Goal: Transaction & Acquisition: Purchase product/service

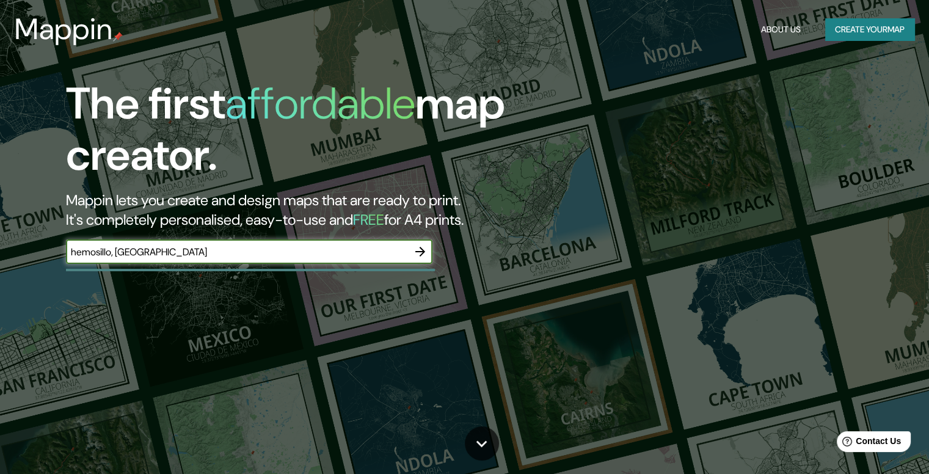
type input "hemosillo, [GEOGRAPHIC_DATA]"
click at [418, 247] on icon "button" at bounding box center [420, 251] width 15 height 15
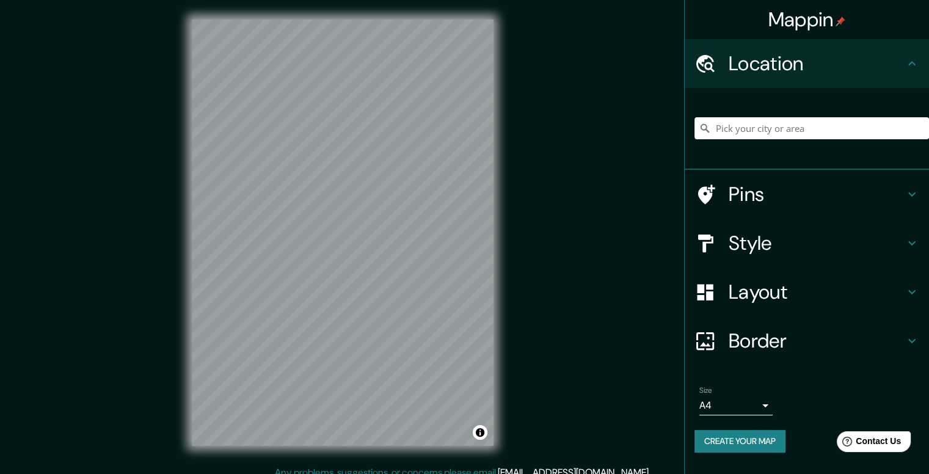
click at [921, 53] on div "Location" at bounding box center [806, 63] width 244 height 49
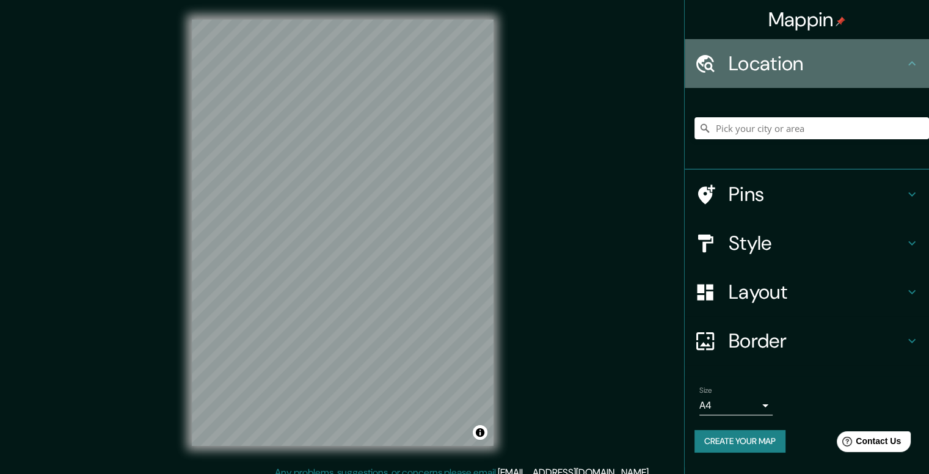
click at [889, 71] on h4 "Location" at bounding box center [816, 63] width 176 height 24
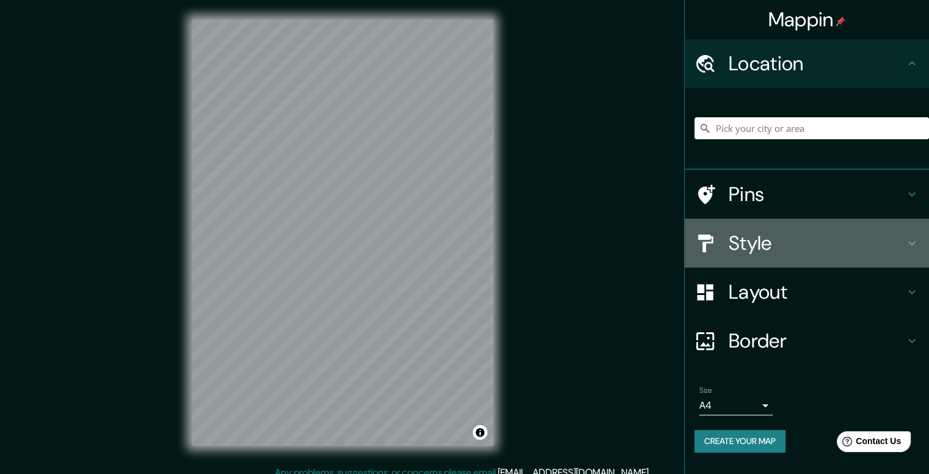
click at [815, 236] on h4 "Style" at bounding box center [816, 243] width 176 height 24
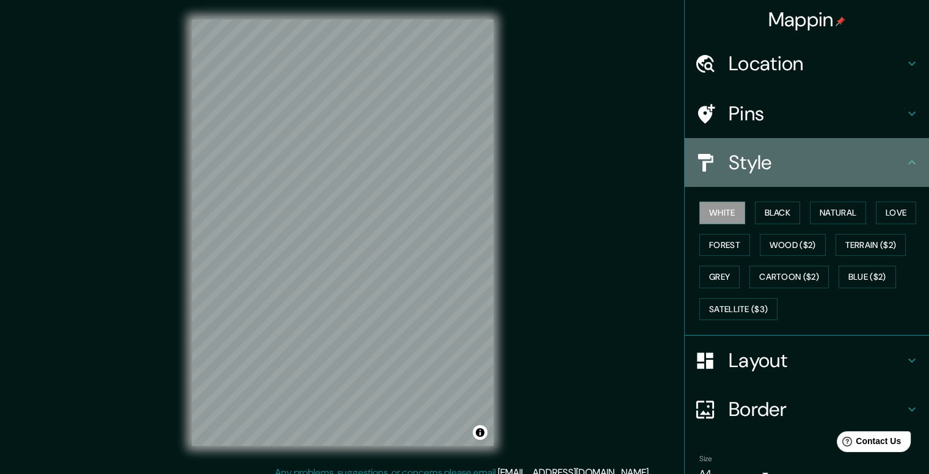
click at [806, 169] on h4 "Style" at bounding box center [816, 162] width 176 height 24
click at [907, 167] on icon at bounding box center [911, 162] width 15 height 15
click at [811, 172] on h4 "Style" at bounding box center [816, 162] width 176 height 24
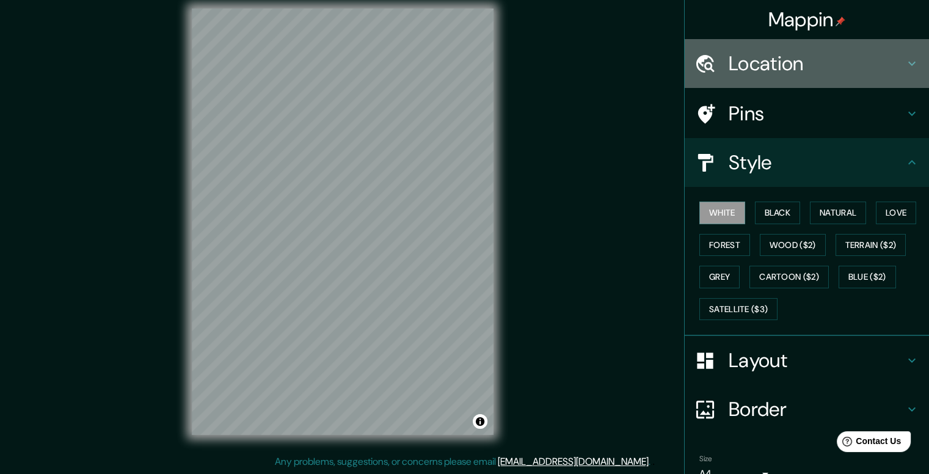
click at [835, 73] on h4 "Location" at bounding box center [816, 63] width 176 height 24
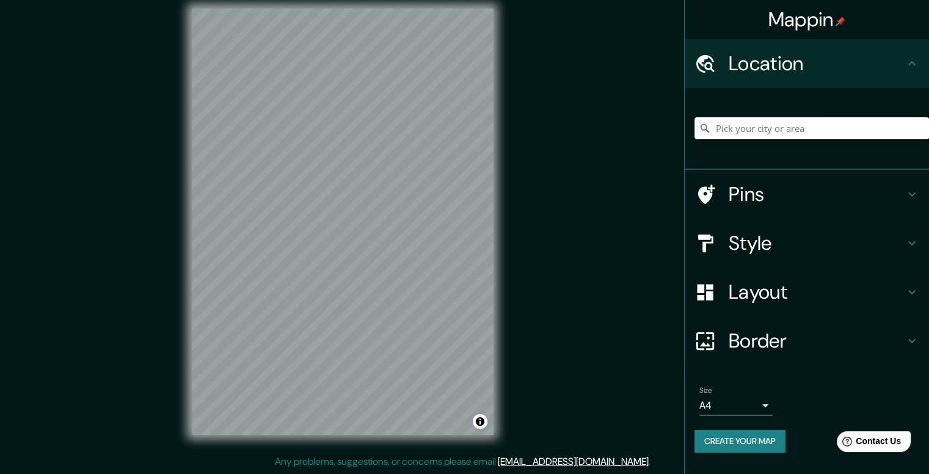
click at [807, 134] on input "Pick your city or area" at bounding box center [811, 128] width 234 height 22
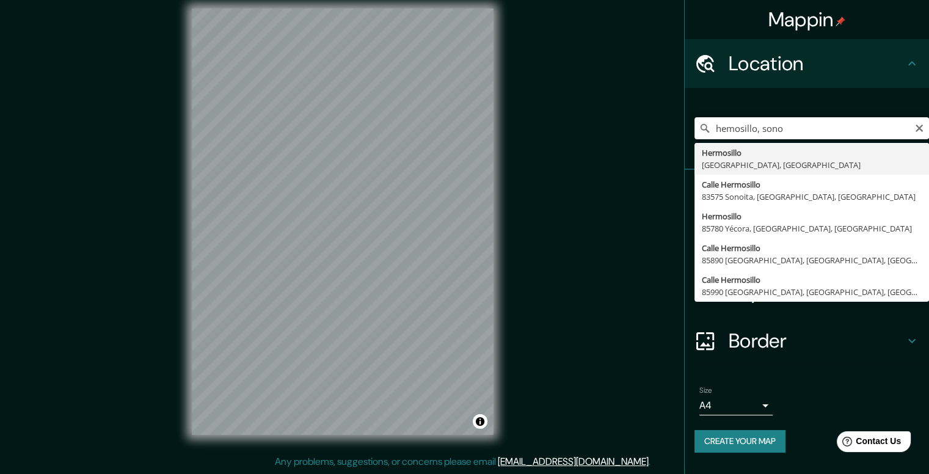
type input "[PERSON_NAME], [GEOGRAPHIC_DATA], [GEOGRAPHIC_DATA]"
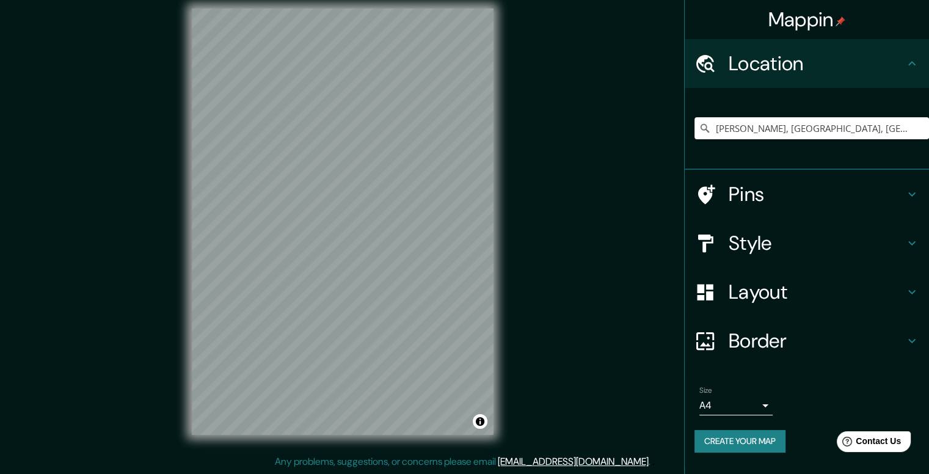
click at [741, 244] on h4 "Style" at bounding box center [816, 243] width 176 height 24
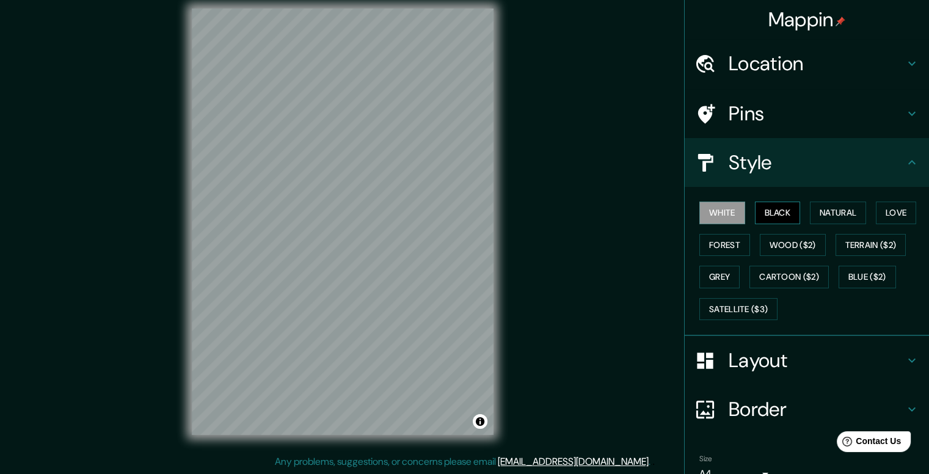
click at [777, 220] on button "Black" at bounding box center [778, 212] width 46 height 23
click at [821, 216] on button "Natural" at bounding box center [838, 212] width 56 height 23
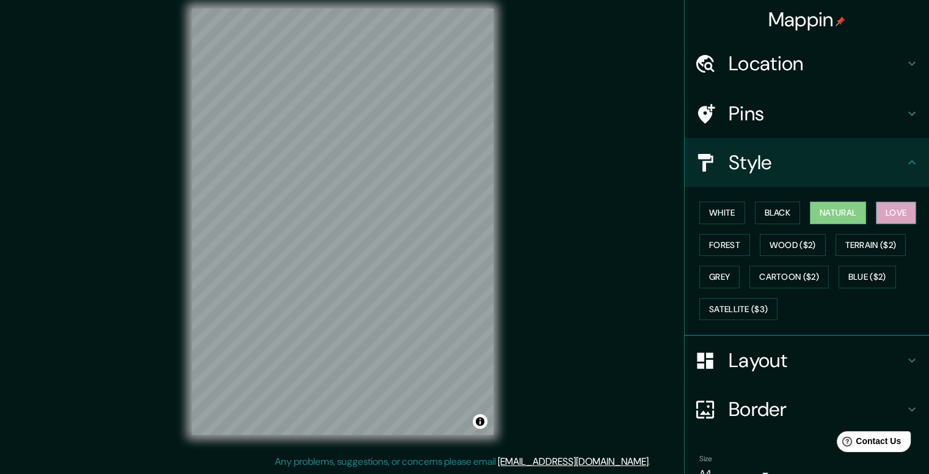
click at [890, 212] on button "Love" at bounding box center [896, 212] width 40 height 23
click at [871, 251] on button "Terrain ($2)" at bounding box center [870, 245] width 71 height 23
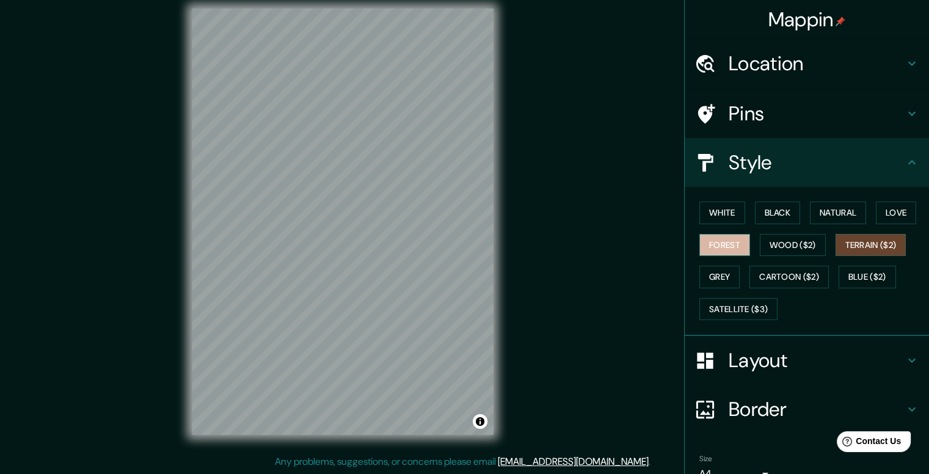
click at [728, 245] on button "Forest" at bounding box center [724, 245] width 51 height 23
click at [780, 242] on button "Wood ($2)" at bounding box center [793, 245] width 66 height 23
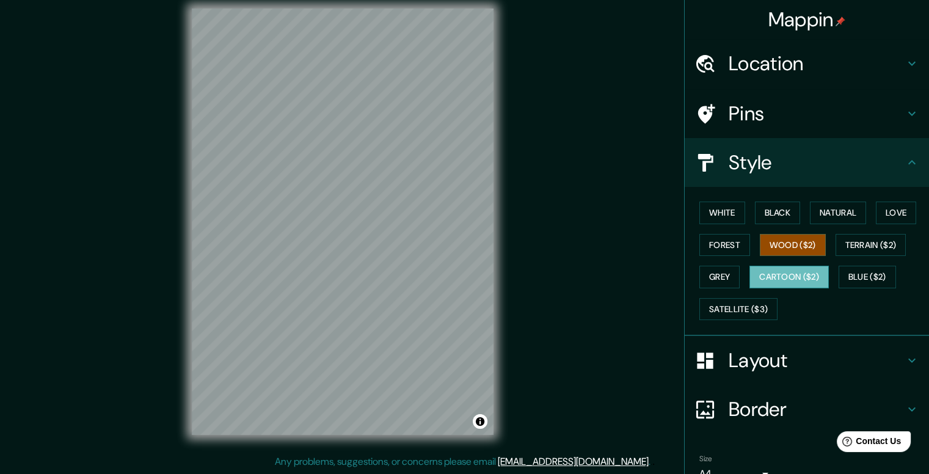
click at [789, 273] on button "Cartoon ($2)" at bounding box center [788, 277] width 79 height 23
click at [862, 274] on button "Blue ($2)" at bounding box center [866, 277] width 57 height 23
click at [785, 278] on button "Cartoon ($2)" at bounding box center [788, 277] width 79 height 23
click at [527, 292] on div "Mappin Location [GEOGRAPHIC_DATA], [GEOGRAPHIC_DATA], [GEOGRAPHIC_DATA] Pins St…" at bounding box center [464, 231] width 929 height 485
click at [722, 301] on button "Satellite ($3)" at bounding box center [738, 309] width 78 height 23
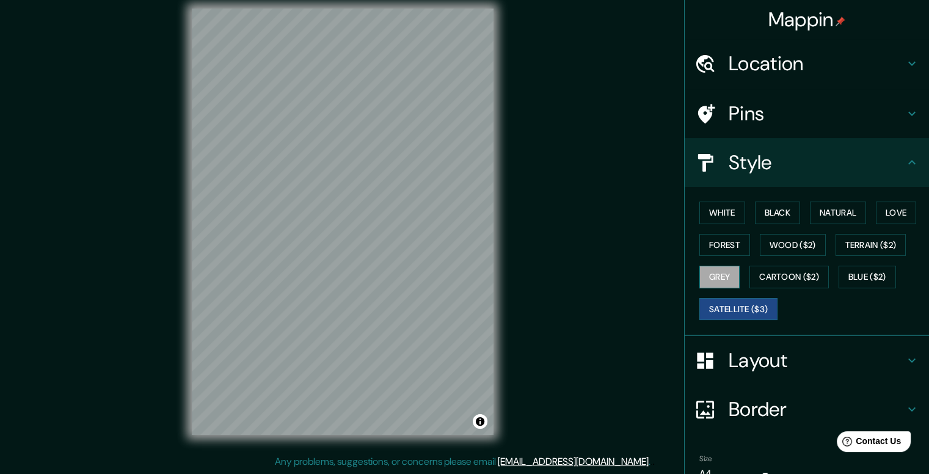
click at [713, 281] on button "Grey" at bounding box center [719, 277] width 40 height 23
click at [762, 284] on button "Cartoon ($2)" at bounding box center [788, 277] width 79 height 23
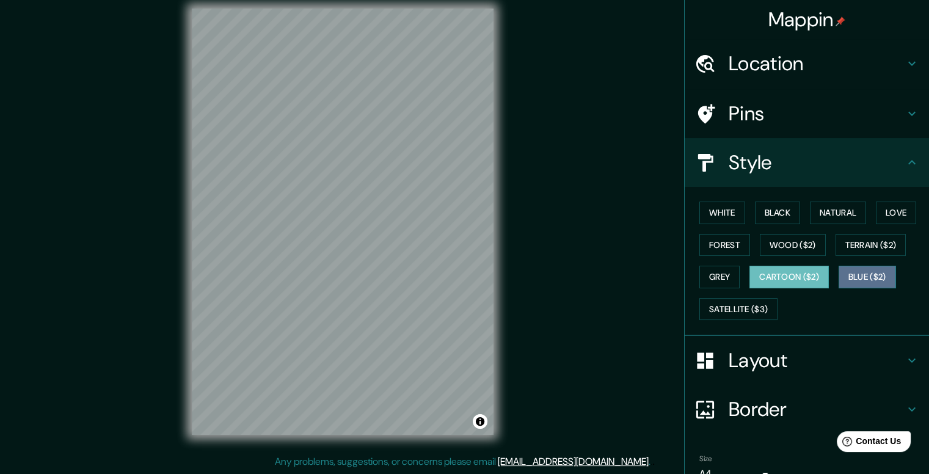
click at [858, 275] on button "Blue ($2)" at bounding box center [866, 277] width 57 height 23
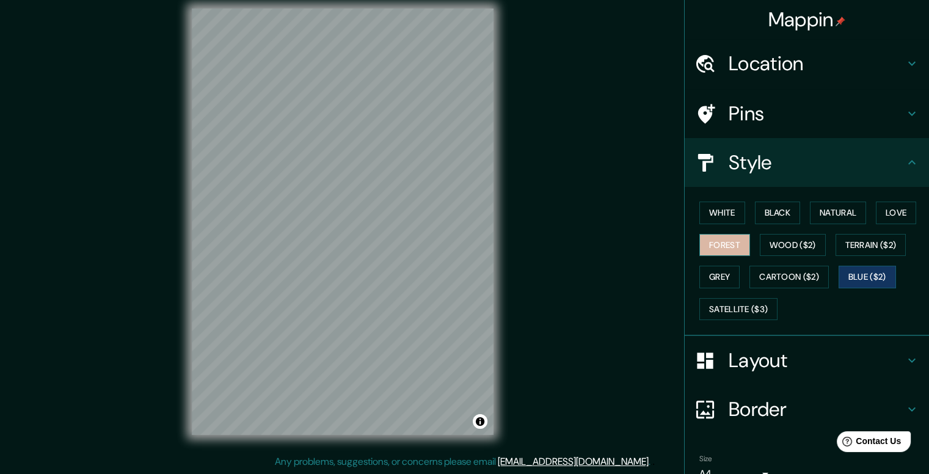
click at [728, 243] on button "Forest" at bounding box center [724, 245] width 51 height 23
click at [718, 206] on button "White" at bounding box center [722, 212] width 46 height 23
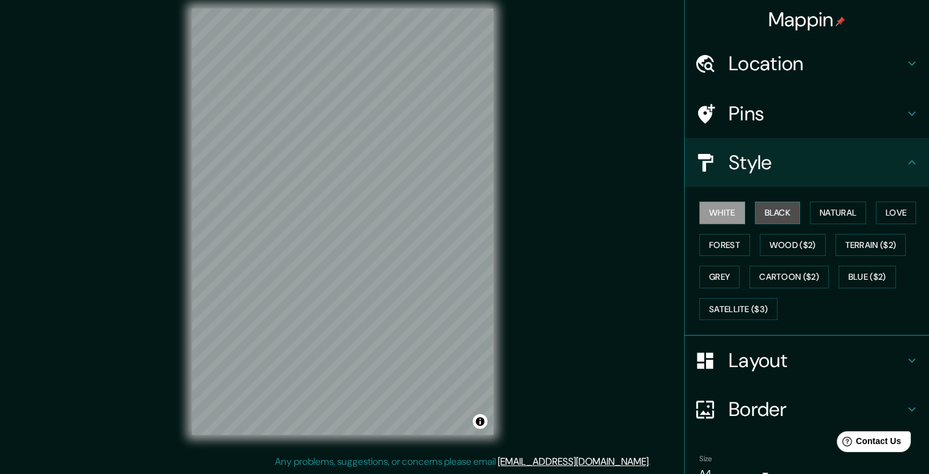
click at [776, 209] on button "Black" at bounding box center [778, 212] width 46 height 23
click at [833, 209] on button "Natural" at bounding box center [838, 212] width 56 height 23
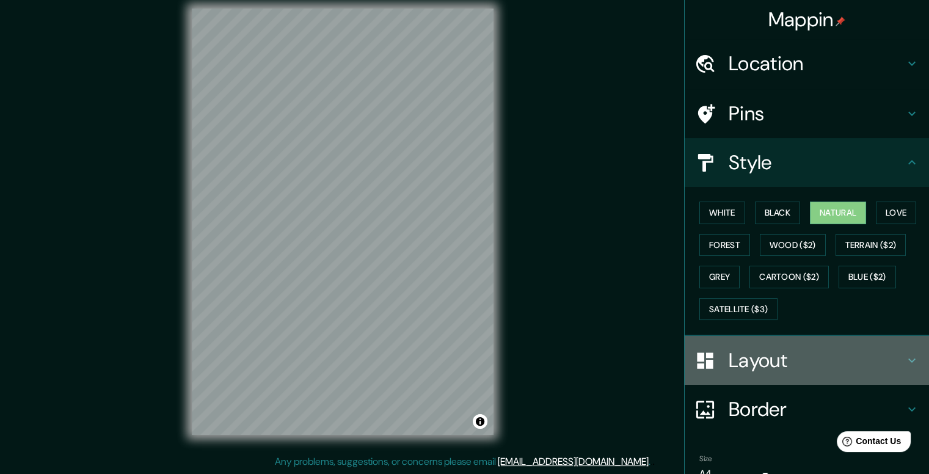
click at [782, 358] on h4 "Layout" at bounding box center [816, 360] width 176 height 24
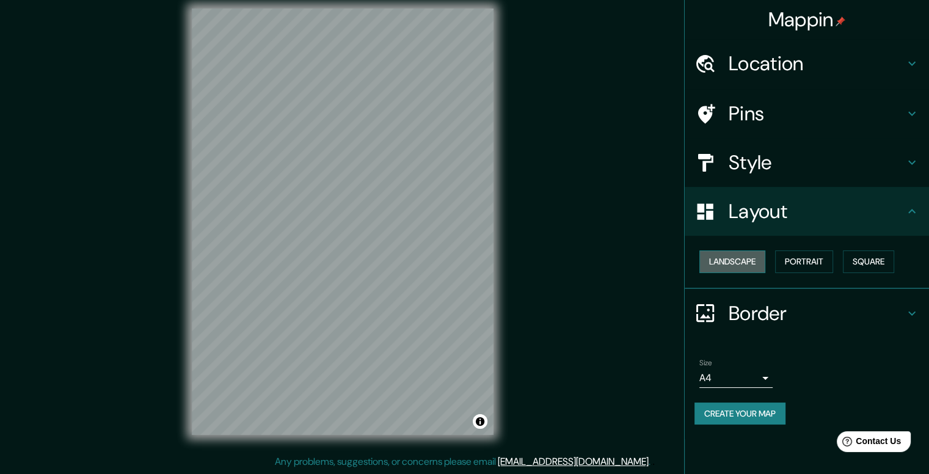
click at [745, 259] on button "Landscape" at bounding box center [732, 261] width 66 height 23
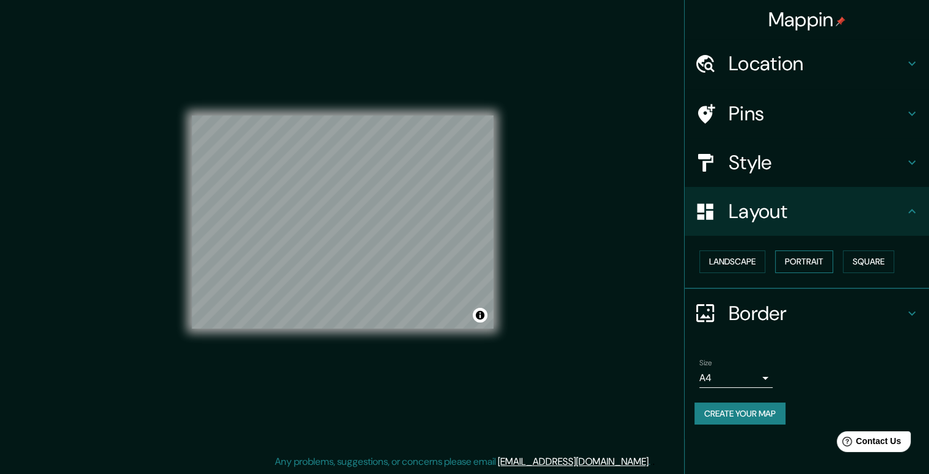
click at [823, 259] on button "Portrait" at bounding box center [804, 261] width 58 height 23
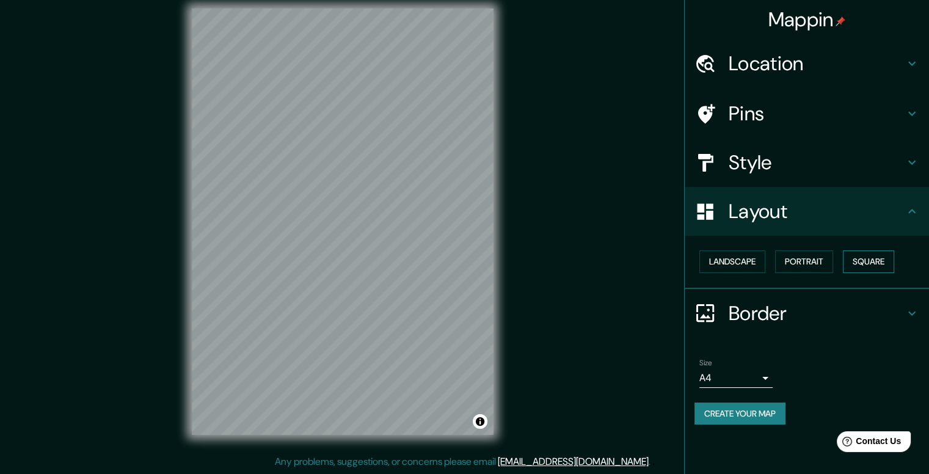
click at [865, 259] on button "Square" at bounding box center [868, 261] width 51 height 23
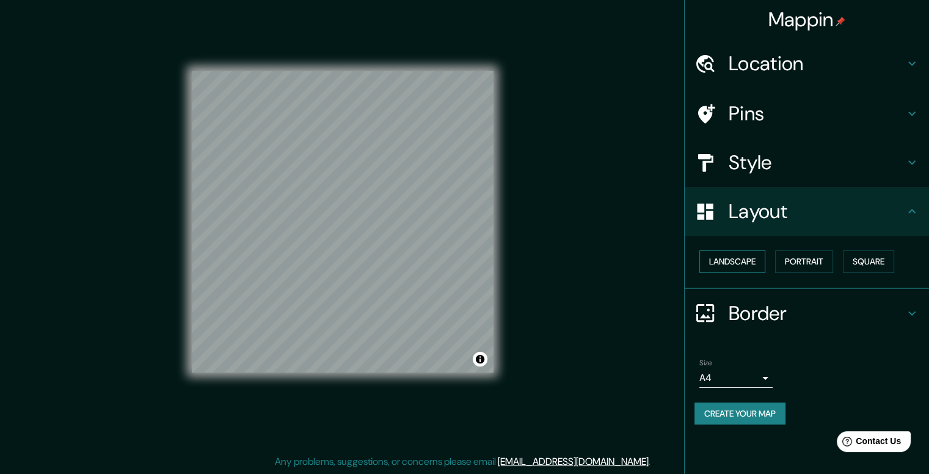
click at [746, 268] on button "Landscape" at bounding box center [732, 261] width 66 height 23
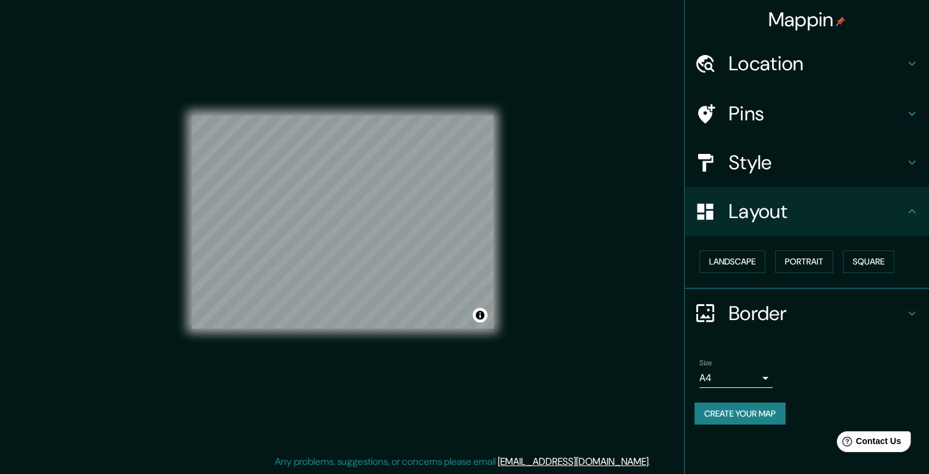
click at [778, 297] on div "Border" at bounding box center [806, 313] width 244 height 49
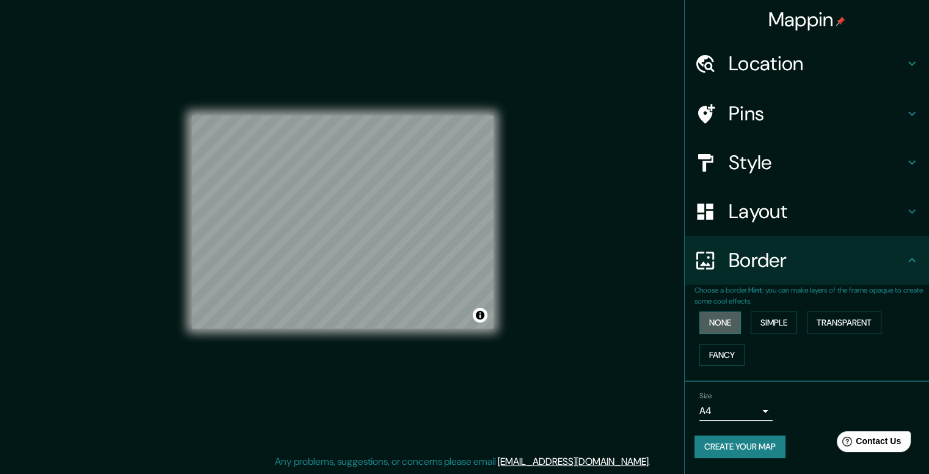
click at [723, 324] on button "None" at bounding box center [720, 322] width 42 height 23
click at [789, 324] on button "Simple" at bounding box center [773, 322] width 46 height 23
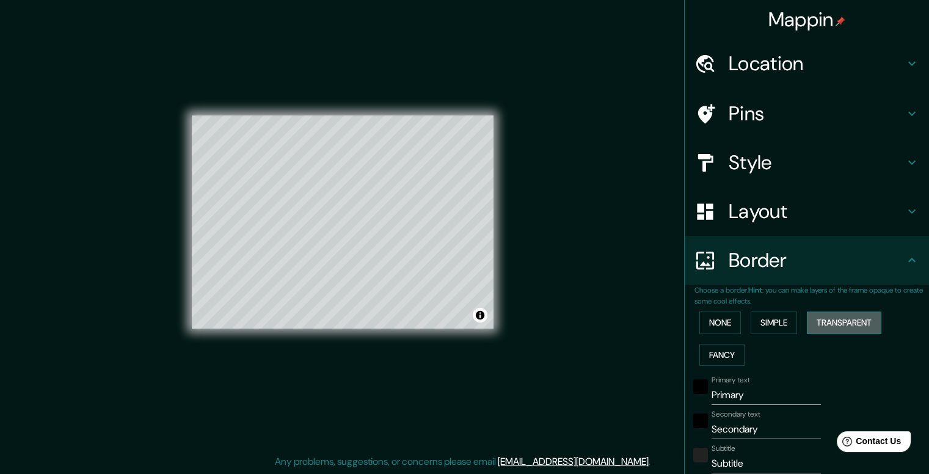
click at [842, 321] on button "Transparent" at bounding box center [844, 322] width 74 height 23
click at [713, 318] on button "None" at bounding box center [720, 322] width 42 height 23
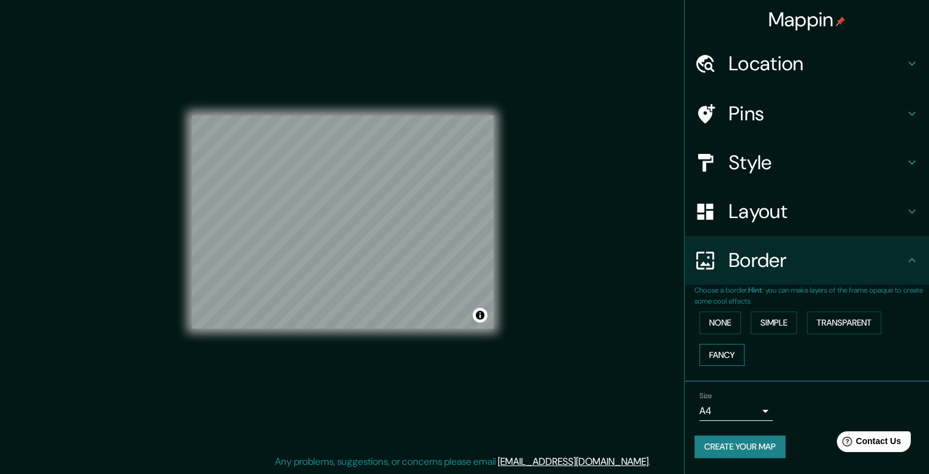
click at [719, 350] on button "Fancy" at bounding box center [721, 355] width 45 height 23
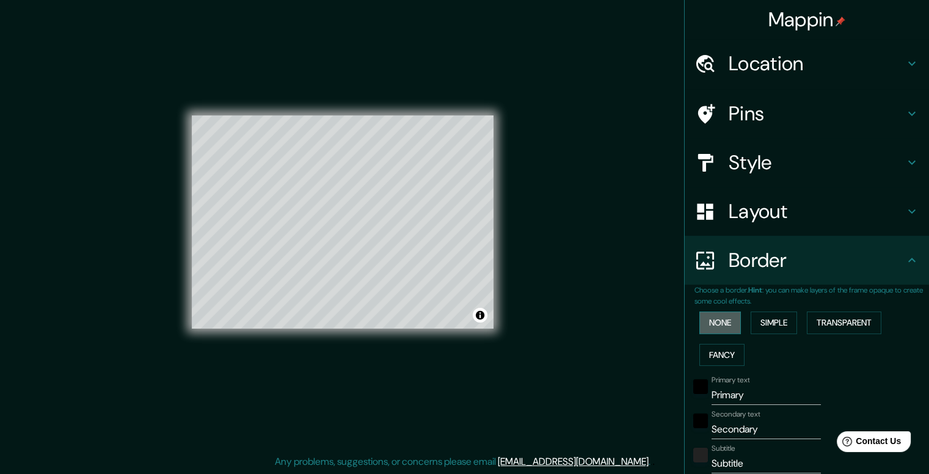
click at [720, 316] on button "None" at bounding box center [720, 322] width 42 height 23
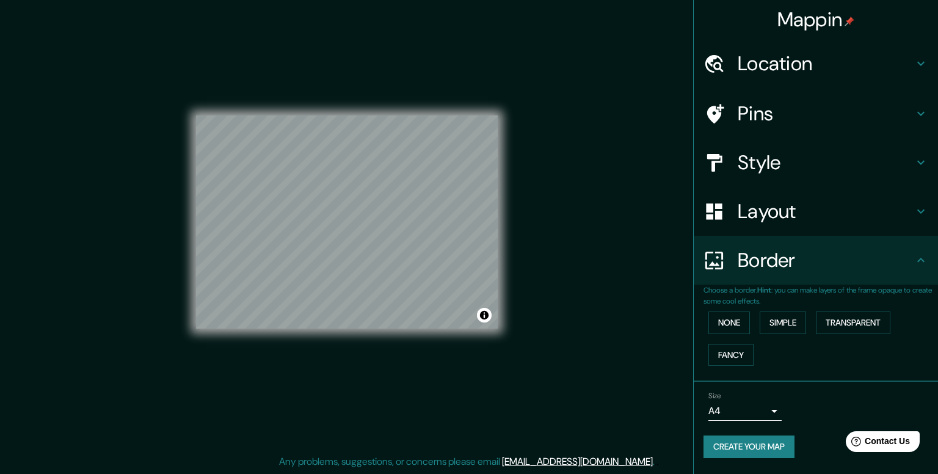
click at [760, 406] on body "Mappin Location [GEOGRAPHIC_DATA], [GEOGRAPHIC_DATA], [GEOGRAPHIC_DATA] Pins St…" at bounding box center [469, 226] width 938 height 474
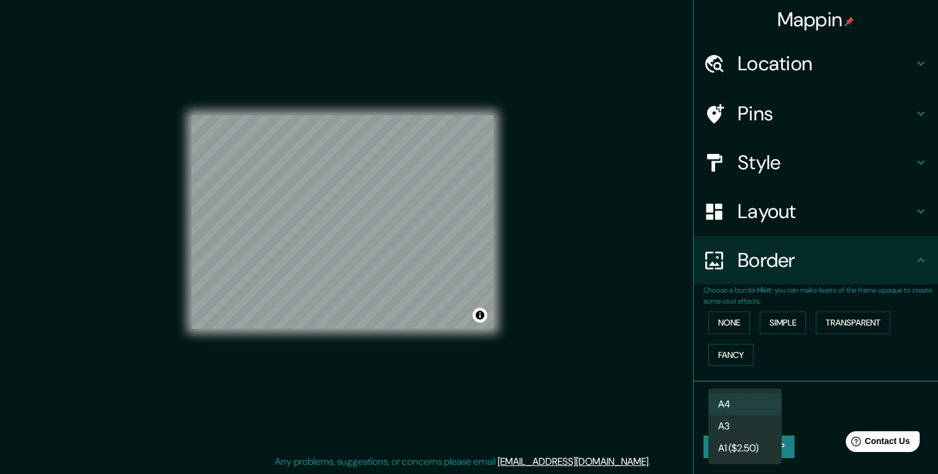
click at [762, 398] on li "A4" at bounding box center [744, 404] width 73 height 22
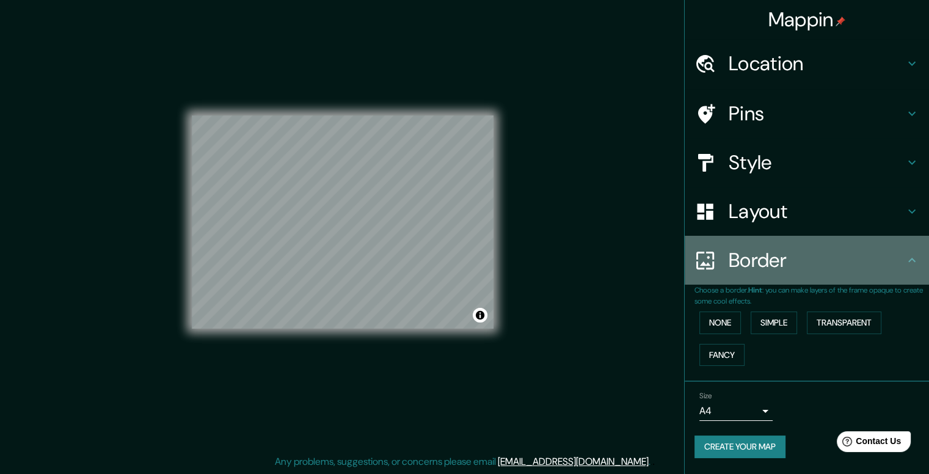
click at [899, 267] on h4 "Border" at bounding box center [816, 260] width 176 height 24
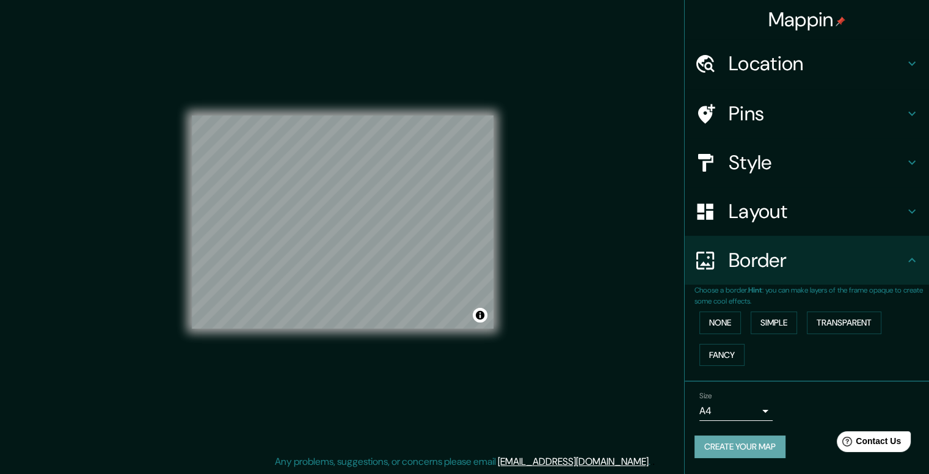
click at [775, 444] on button "Create your map" at bounding box center [739, 446] width 91 height 23
click at [608, 397] on div "Mappin Location [GEOGRAPHIC_DATA], [GEOGRAPHIC_DATA], [GEOGRAPHIC_DATA] Pins St…" at bounding box center [464, 231] width 929 height 485
click at [772, 448] on button "Create your map" at bounding box center [739, 446] width 91 height 23
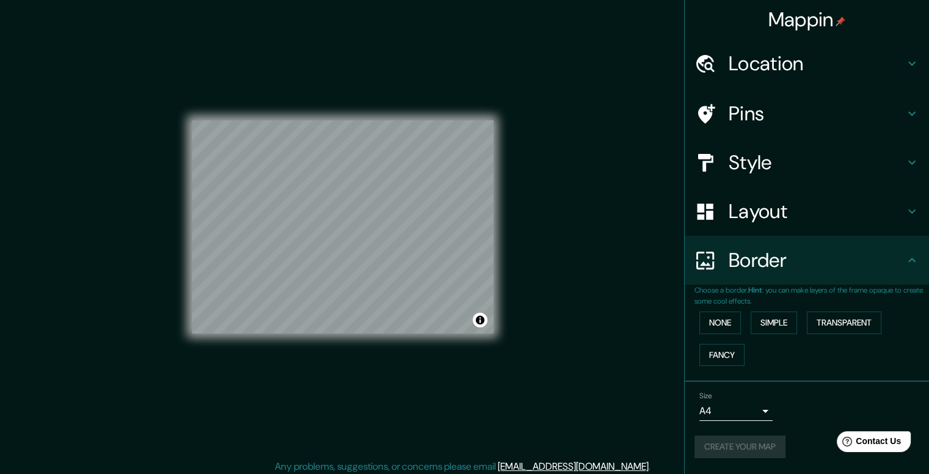
scroll to position [11, 0]
